Goal: Information Seeking & Learning: Learn about a topic

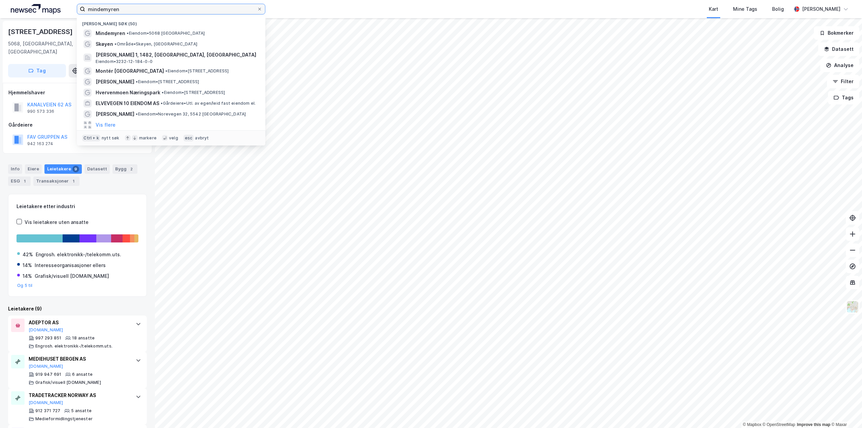
drag, startPoint x: 128, startPoint y: 11, endPoint x: 68, endPoint y: 8, distance: 60.0
click at [68, 8] on div "mindemyren Nylige søk (50) Mindemyren • Eiendom • 5068 [GEOGRAPHIC_DATA] • Områ…" at bounding box center [431, 9] width 862 height 18
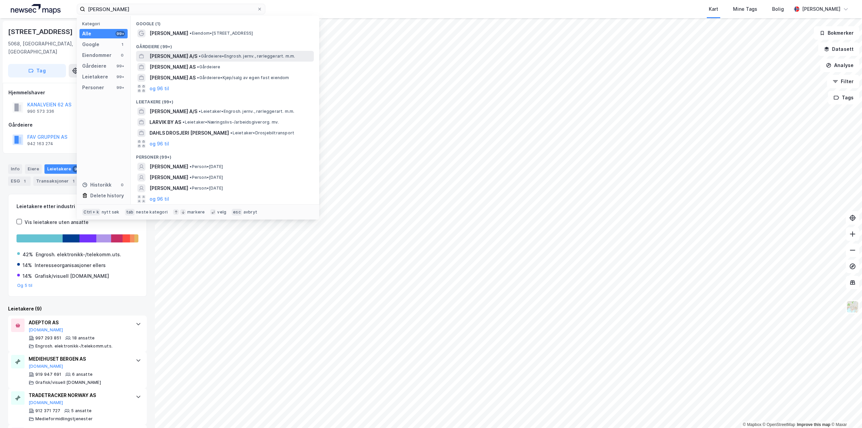
click at [171, 56] on span "[PERSON_NAME] A/S" at bounding box center [174, 56] width 48 height 8
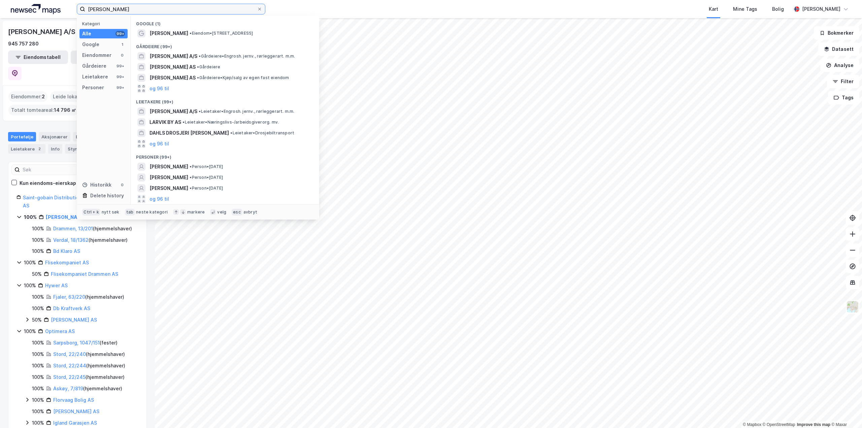
drag, startPoint x: 145, startPoint y: 9, endPoint x: 69, endPoint y: 9, distance: 75.8
click at [69, 9] on div "[PERSON_NAME] Kategori Alle 99+ Google 1 Eiendommer 0 Gårdeiere 99+ Leietakere …" at bounding box center [431, 9] width 862 height 18
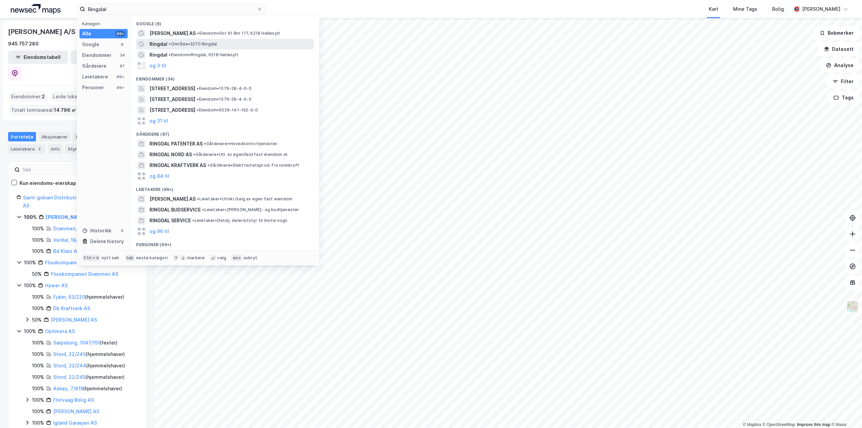
click at [171, 48] on div "Ringdal • Område • 3270 [GEOGRAPHIC_DATA]" at bounding box center [231, 44] width 163 height 8
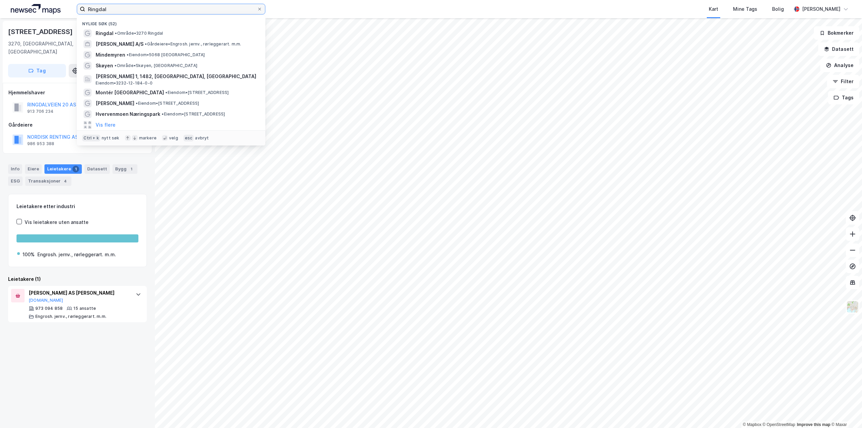
drag, startPoint x: 116, startPoint y: 11, endPoint x: 75, endPoint y: 7, distance: 40.6
click at [75, 7] on div "Ringdal Nylige søk (52) Ringdal • Område • 3270 [PERSON_NAME] A/S • Gårdeiere •…" at bounding box center [431, 9] width 862 height 18
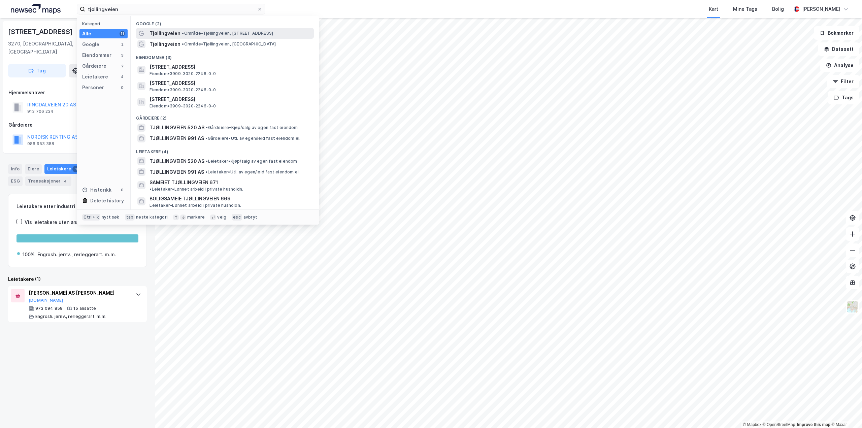
click at [161, 34] on span "Tjøllingveien" at bounding box center [165, 33] width 31 height 8
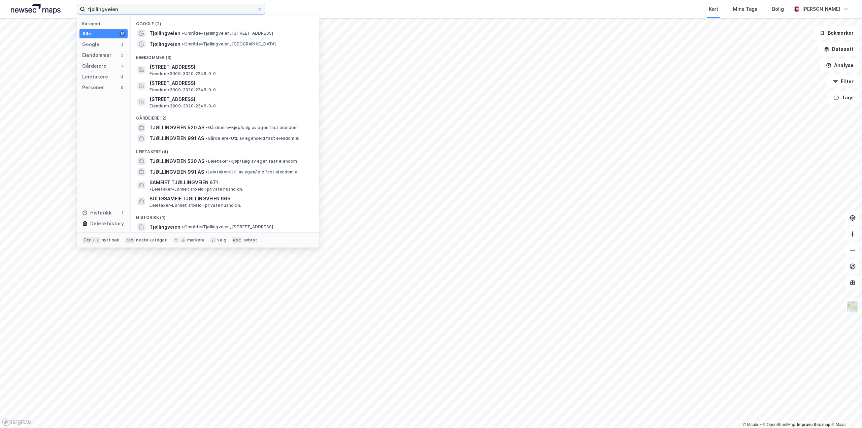
click at [174, 8] on input "tjøllingveien" at bounding box center [171, 9] width 172 height 10
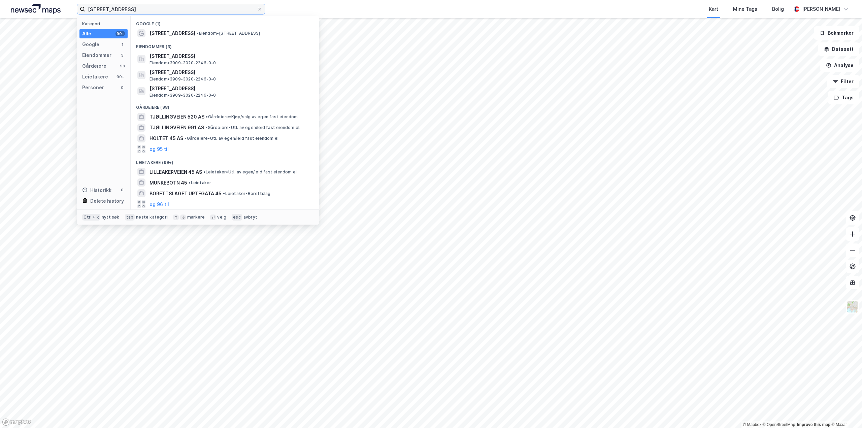
click at [167, 12] on input "[STREET_ADDRESS]" at bounding box center [171, 9] width 172 height 10
click at [173, 11] on input "[STREET_ADDRESS]" at bounding box center [171, 9] width 172 height 10
click at [292, 45] on div "Eiendommer (3)" at bounding box center [225, 45] width 189 height 12
click at [178, 32] on span "[STREET_ADDRESS]" at bounding box center [173, 33] width 46 height 8
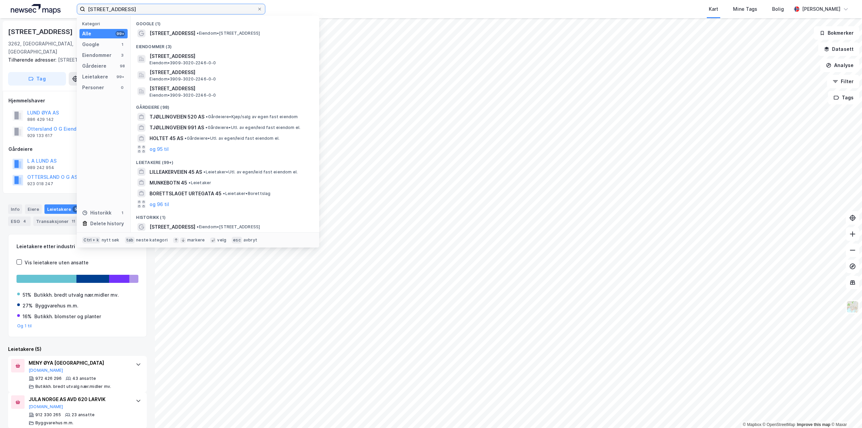
click at [131, 10] on input "[STREET_ADDRESS]" at bounding box center [171, 9] width 172 height 10
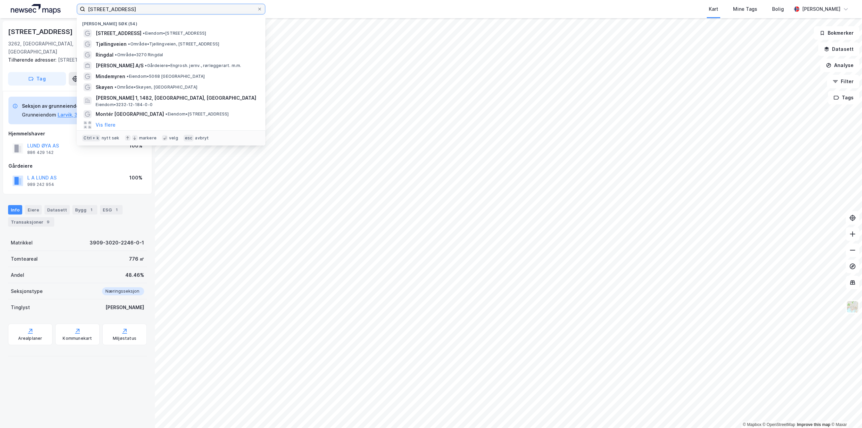
drag, startPoint x: 151, startPoint y: 10, endPoint x: 43, endPoint y: 9, distance: 107.5
click at [43, 9] on div "tjøllingveien 45 Nylige søk (54) [STREET_ADDRESS] • Eiendom • [STREET_ADDRESS] …" at bounding box center [431, 9] width 862 height 18
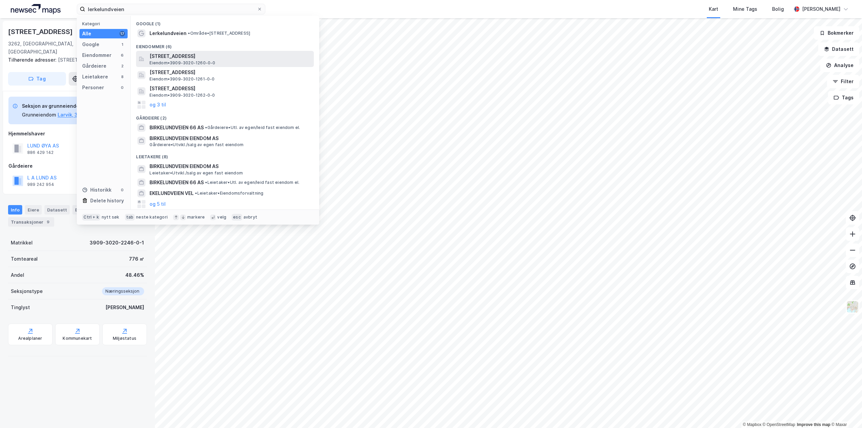
click at [162, 56] on span "[STREET_ADDRESS]" at bounding box center [231, 56] width 162 height 8
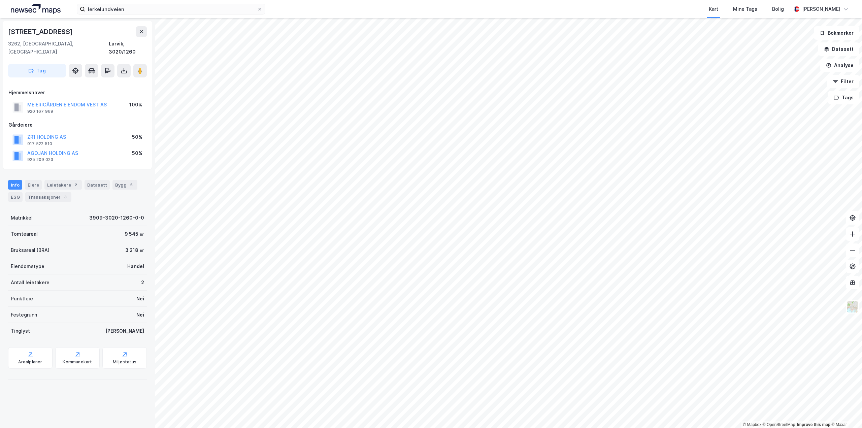
click at [862, 78] on html "lerkelundveien Kart Mine Tags Bolig [PERSON_NAME] © Mapbox © OpenStreetMap Impr…" at bounding box center [431, 214] width 862 height 428
click at [476, 428] on html "lerkelundveien Kart Mine Tags Bolig [PERSON_NAME] © Mapbox © OpenStreetMap Impr…" at bounding box center [431, 214] width 862 height 428
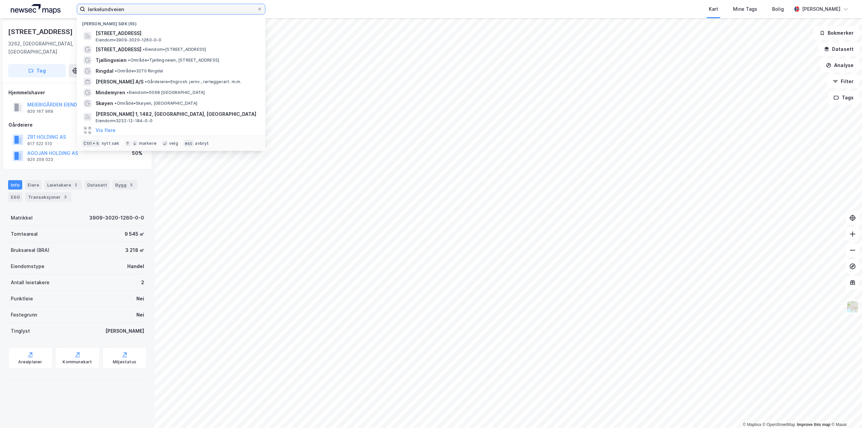
drag, startPoint x: 130, startPoint y: 8, endPoint x: 32, endPoint y: 7, distance: 98.0
click at [32, 7] on div "lerkelundveien Nylige søk (55) [STREET_ADDRESS] Eiendom • 3909-3020-1260-0-0 Tj…" at bounding box center [431, 9] width 862 height 18
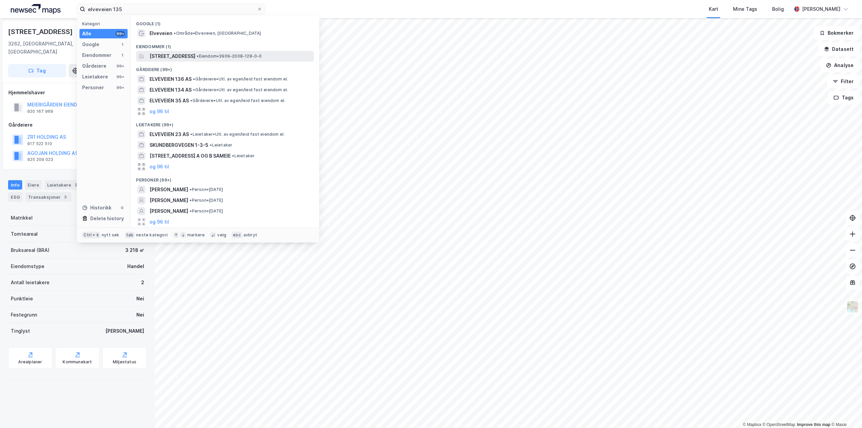
click at [195, 57] on span "[STREET_ADDRESS]" at bounding box center [173, 56] width 46 height 8
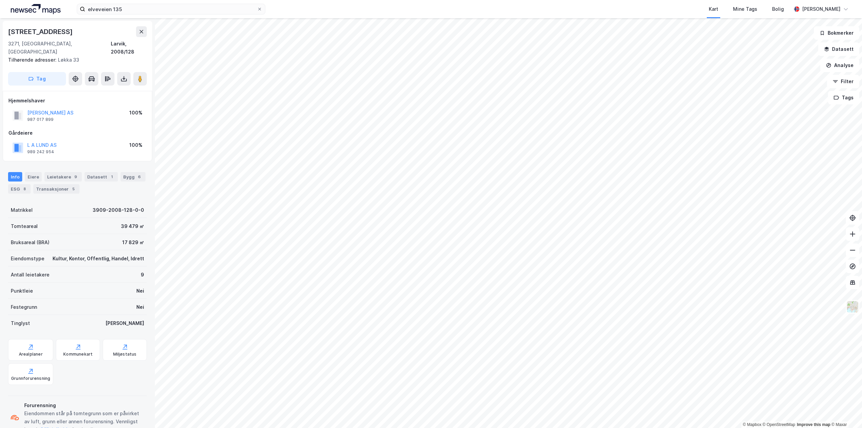
scroll to position [1, 0]
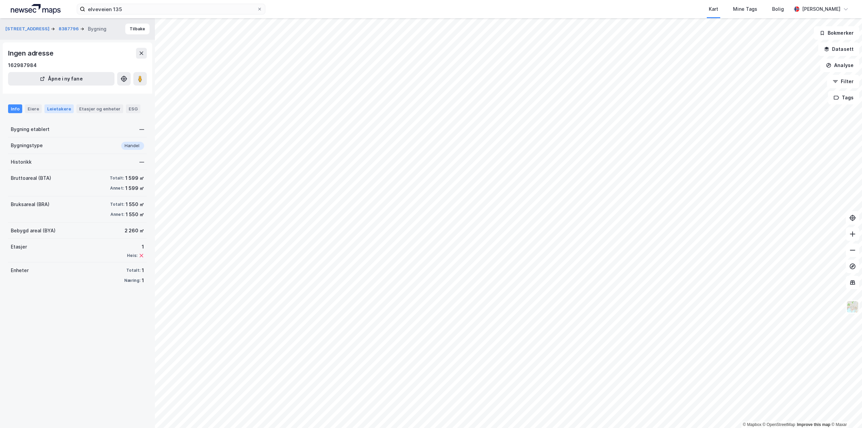
click at [60, 110] on div "Leietakere" at bounding box center [58, 108] width 29 height 9
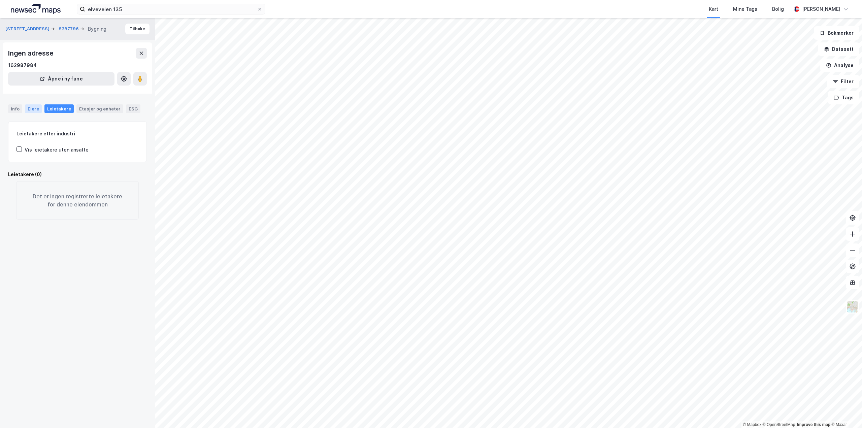
click at [32, 110] on div "Eiere" at bounding box center [33, 108] width 17 height 9
click at [13, 109] on div "Info" at bounding box center [15, 108] width 14 height 9
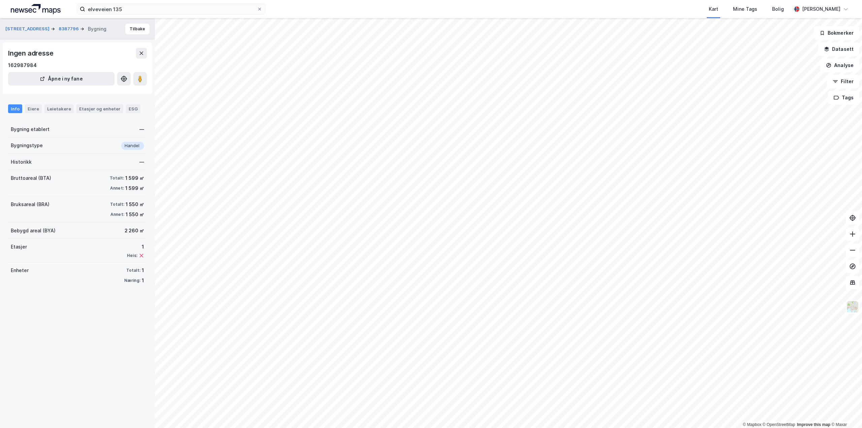
click at [409, 428] on html "elveveien 135 Kart Mine Tags Bolig [PERSON_NAME] © Mapbox © OpenStreetMap Impro…" at bounding box center [431, 214] width 862 height 428
click at [386, 428] on html "elveveien 135 Kart Mine Tags Bolig [PERSON_NAME] © Mapbox © OpenStreetMap Impro…" at bounding box center [431, 214] width 862 height 428
click at [665, 428] on html "elveveien 135 Kart Mine Tags Bolig [PERSON_NAME] © Mapbox © OpenStreetMap Impro…" at bounding box center [431, 214] width 862 height 428
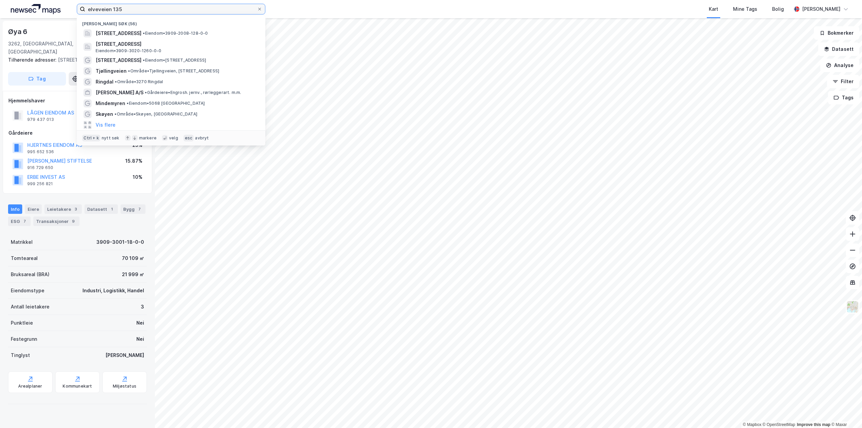
drag, startPoint x: 135, startPoint y: 8, endPoint x: 68, endPoint y: 17, distance: 67.5
click at [68, 9] on div "elveveien 135 Nylige søk (56) [STREET_ADDRESS] • Eiendom • 3909-2008-128-0-0 [S…" at bounding box center [431, 9] width 862 height 18
type input "Vestby"
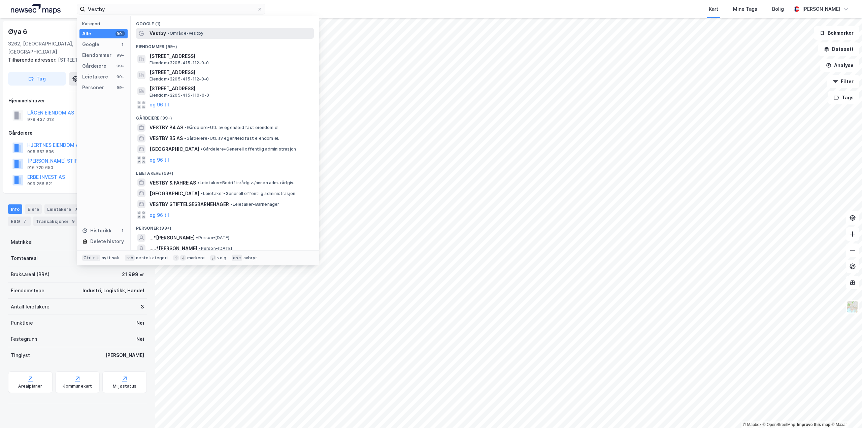
click at [152, 32] on span "Vestby" at bounding box center [158, 33] width 17 height 8
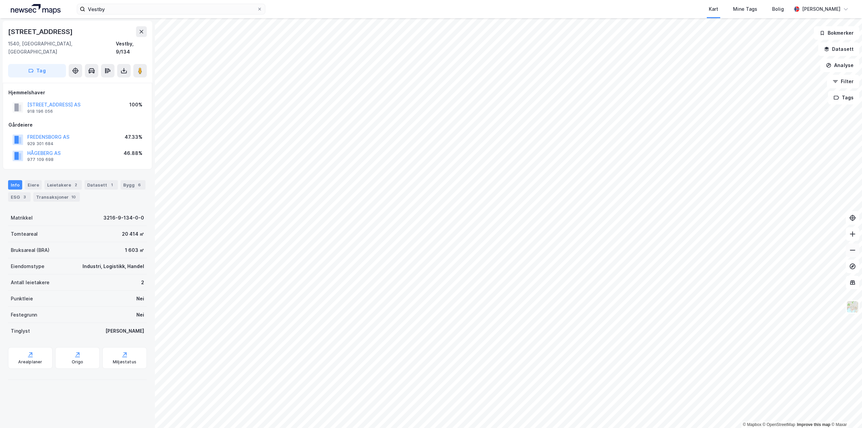
click at [852, 256] on button at bounding box center [852, 250] width 13 height 13
